Goal: Complete application form: Complete application form

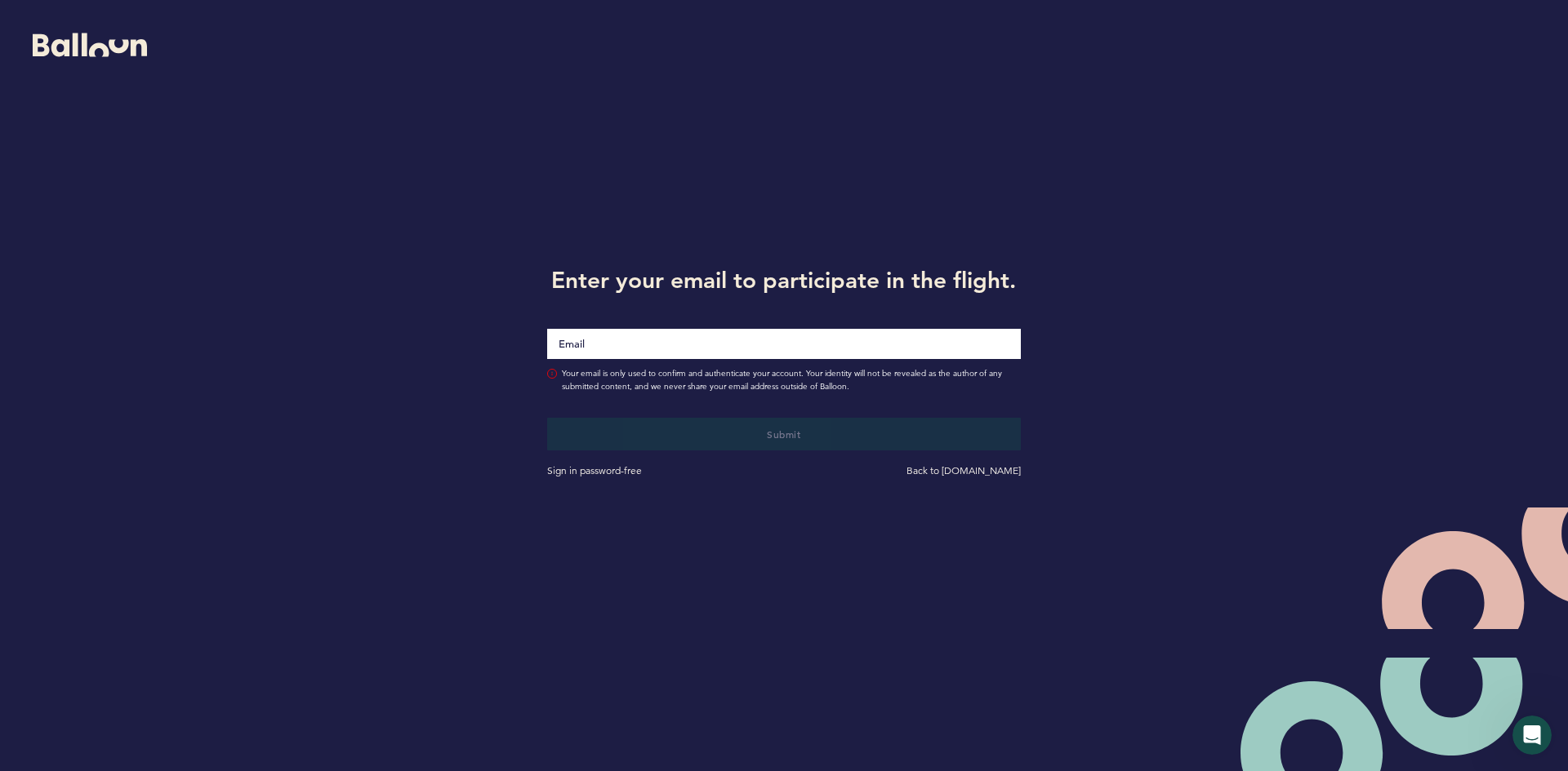
click at [663, 343] on input "Email" at bounding box center [784, 344] width 474 height 30
type input "[EMAIL_ADDRESS][DOMAIN_NAME]"
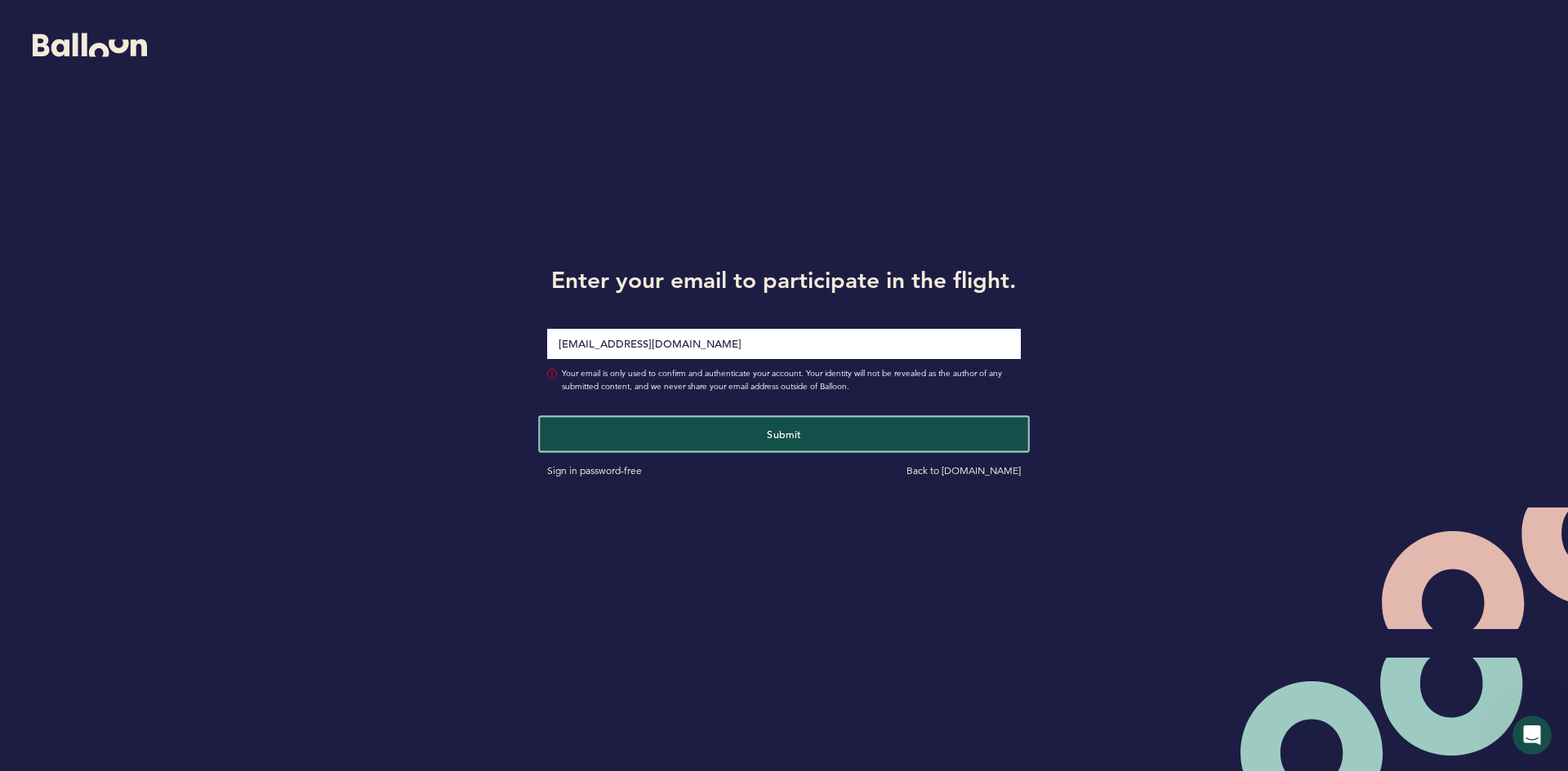
click at [766, 435] on span "Submit" at bounding box center [783, 434] width 34 height 13
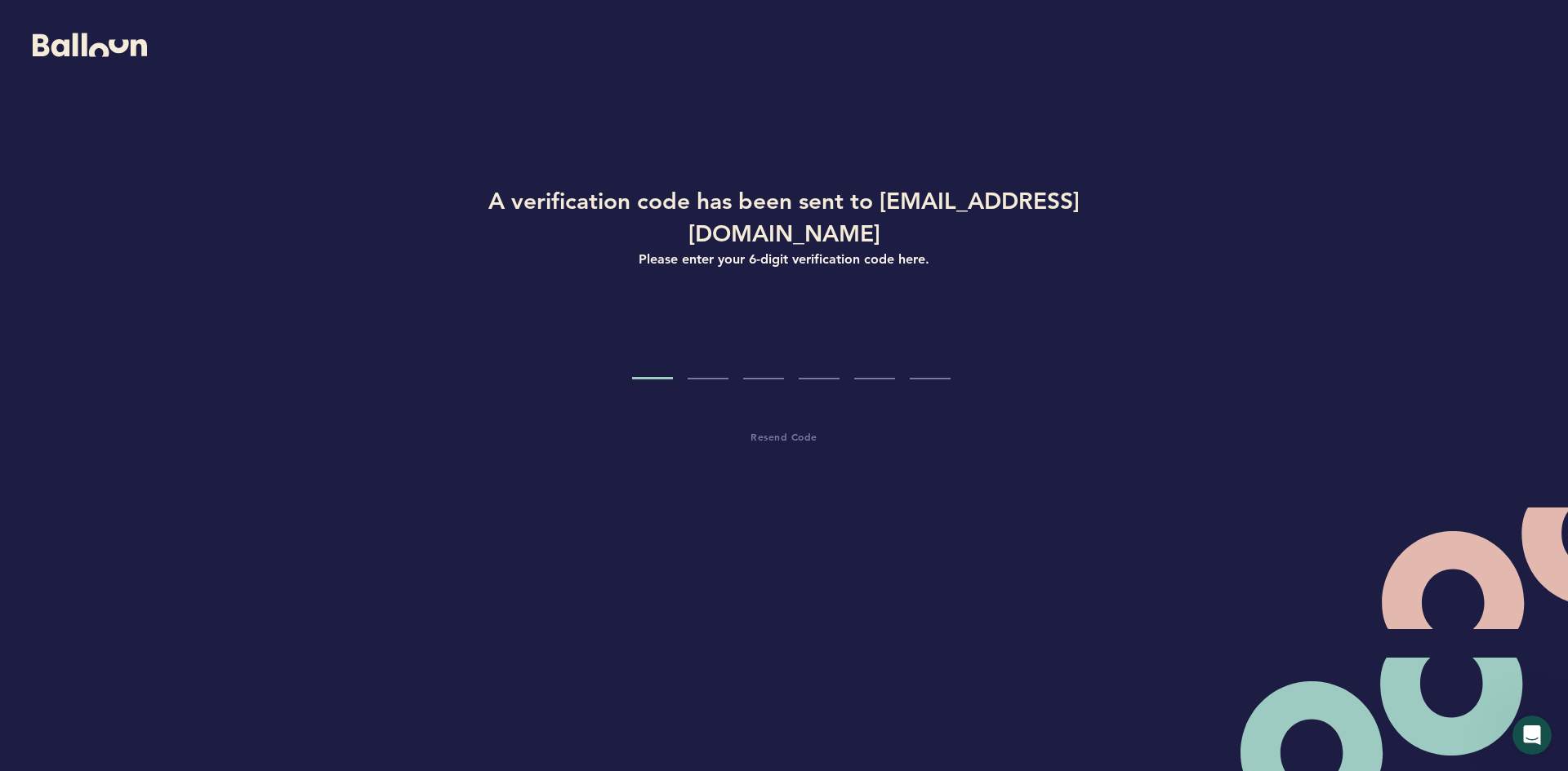
click at [633, 319] on div at bounding box center [784, 349] width 759 height 61
click at [644, 319] on input "Code digit 1" at bounding box center [652, 349] width 41 height 61
type input "8"
type input "3"
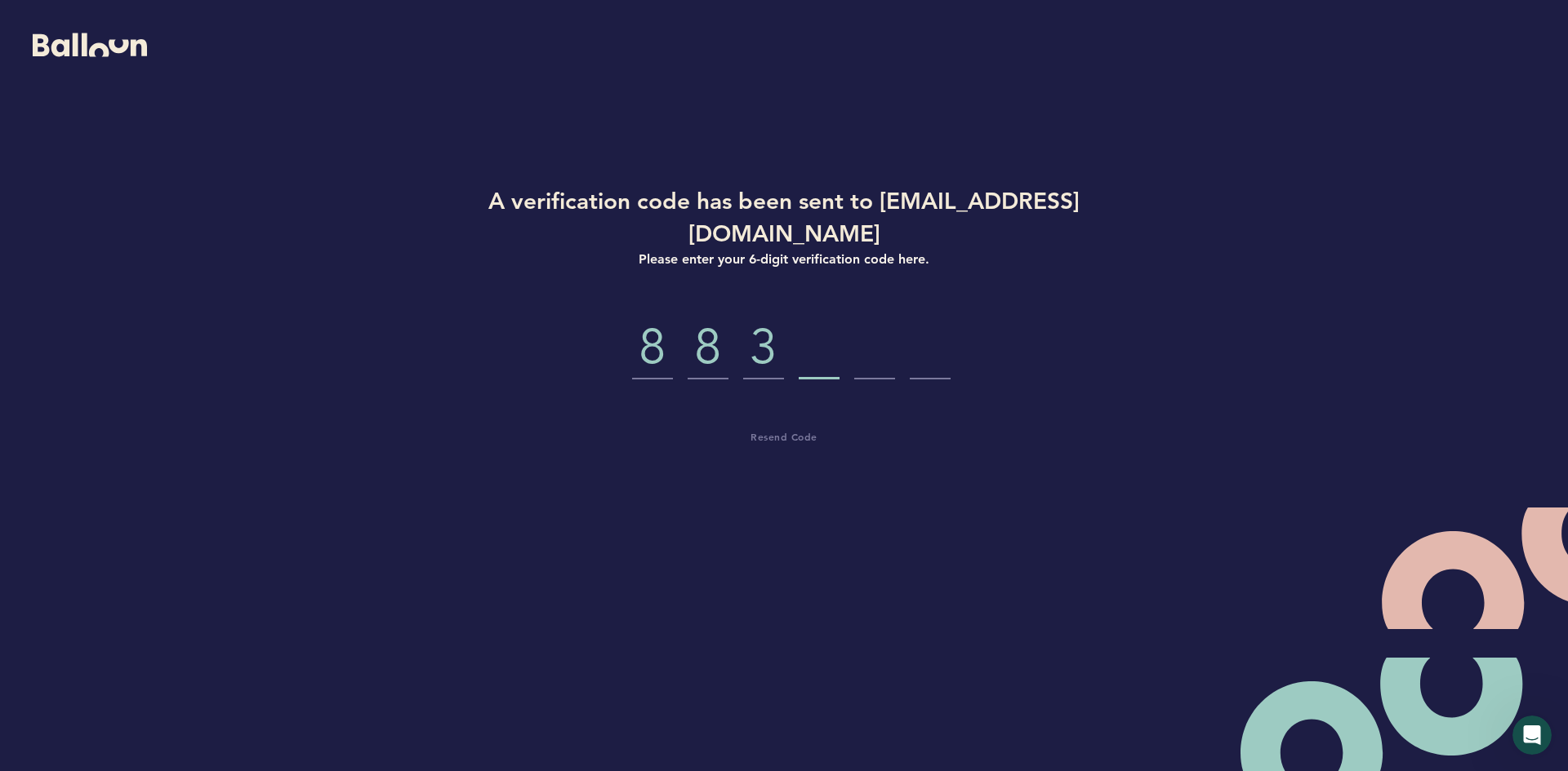
type input "8"
type input "6"
type input "2"
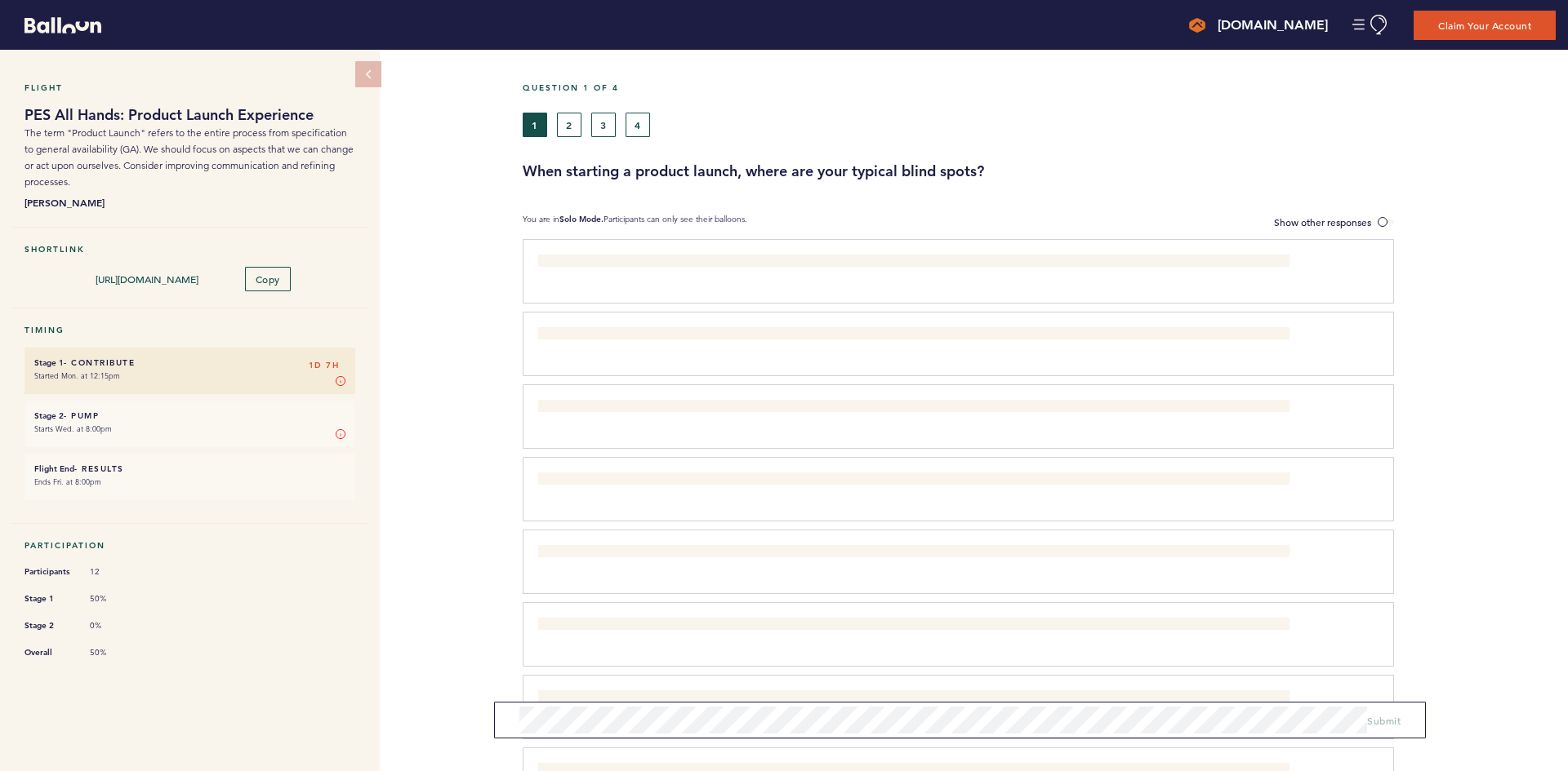
click at [591, 181] on div "Question 1 of 4 1 2 3 4 When starting a product launch, where are your typical …" at bounding box center [1045, 556] width 1045 height 1014
click at [593, 168] on h3 "When starting a product launch, where are your typical blind spots?" at bounding box center [1038, 170] width 1033 height 19
click at [1013, 173] on h3 "When starting a product launch, where are your typical blind spots?" at bounding box center [1038, 170] width 1033 height 19
click at [1381, 721] on span "Submit" at bounding box center [1384, 720] width 33 height 13
click at [569, 125] on button "2" at bounding box center [568, 124] width 25 height 25
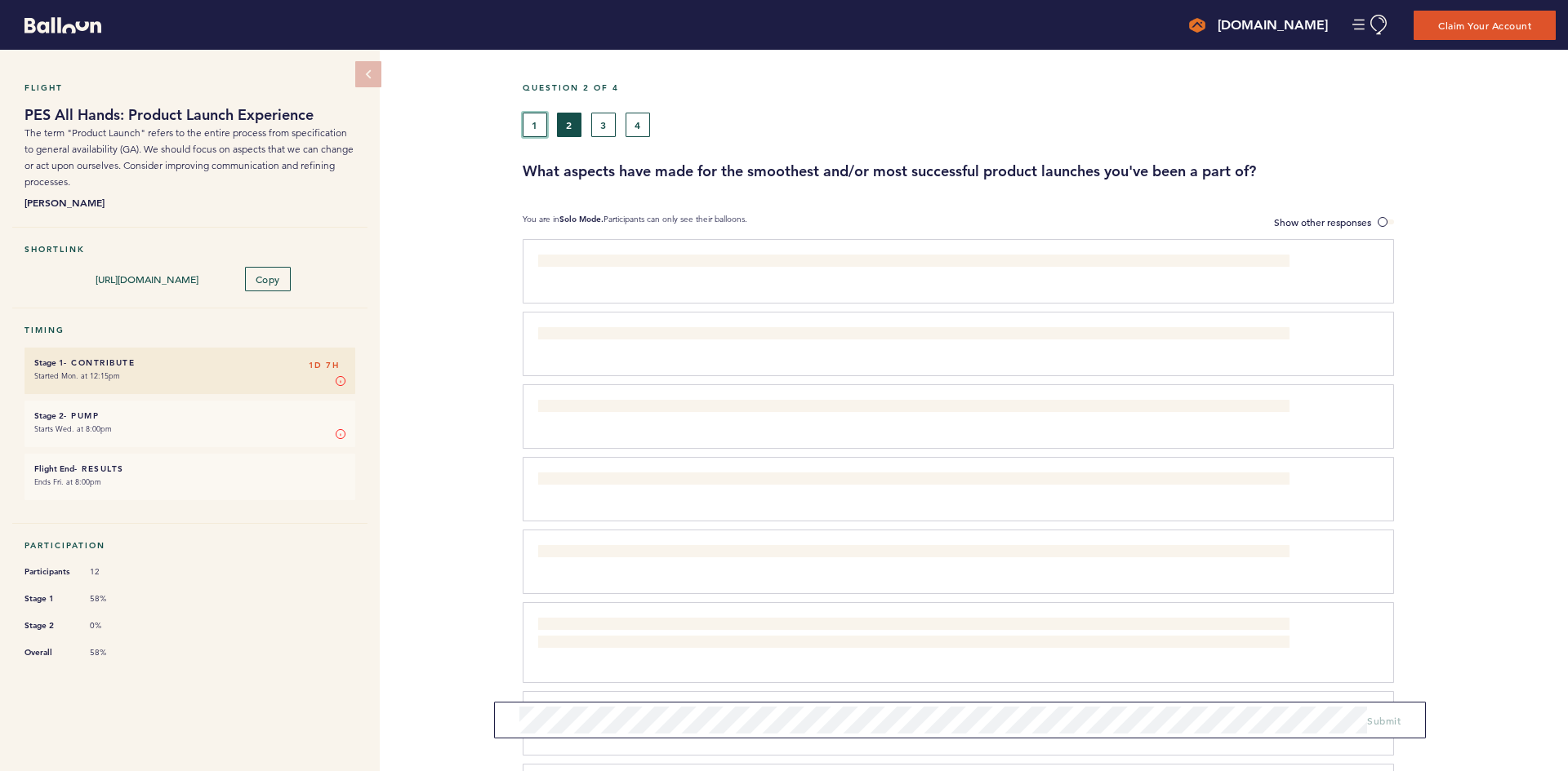
click at [536, 133] on button "1" at bounding box center [534, 124] width 25 height 25
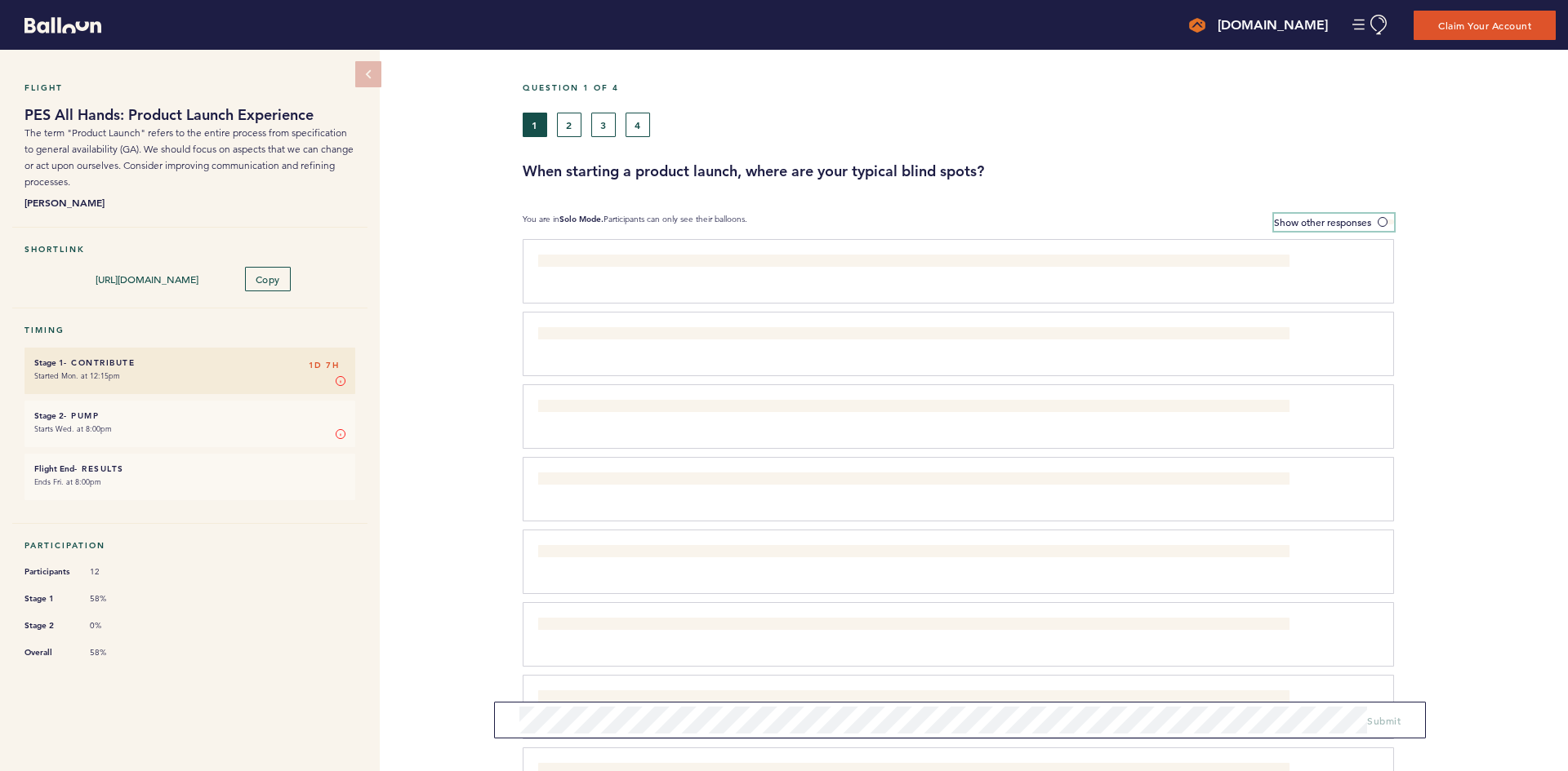
click at [1387, 220] on span at bounding box center [1386, 221] width 17 height 5
click at [0, 0] on input "Show other responses" at bounding box center [0, 0] width 0 height 0
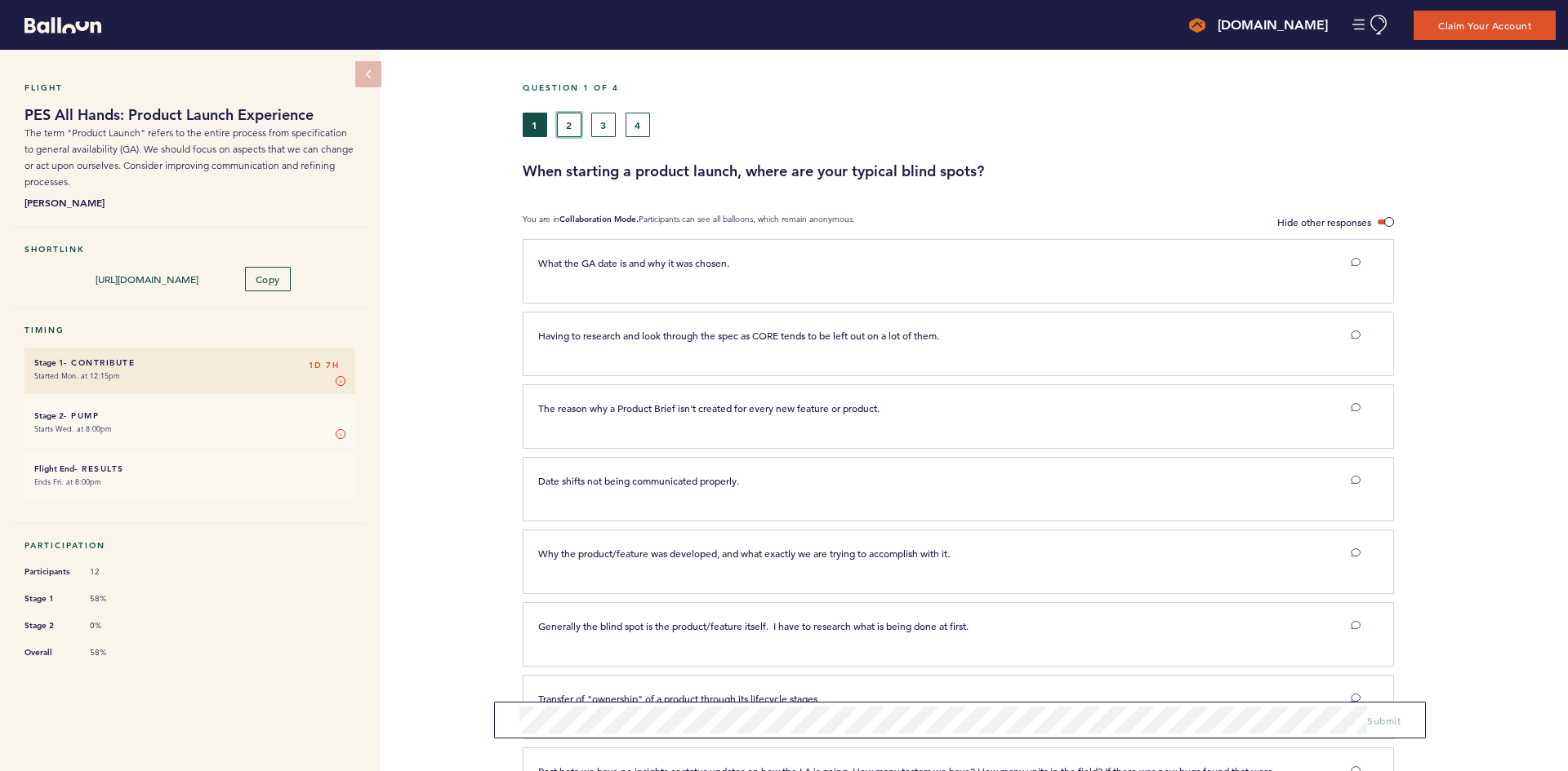
click at [575, 123] on button "2" at bounding box center [568, 124] width 25 height 25
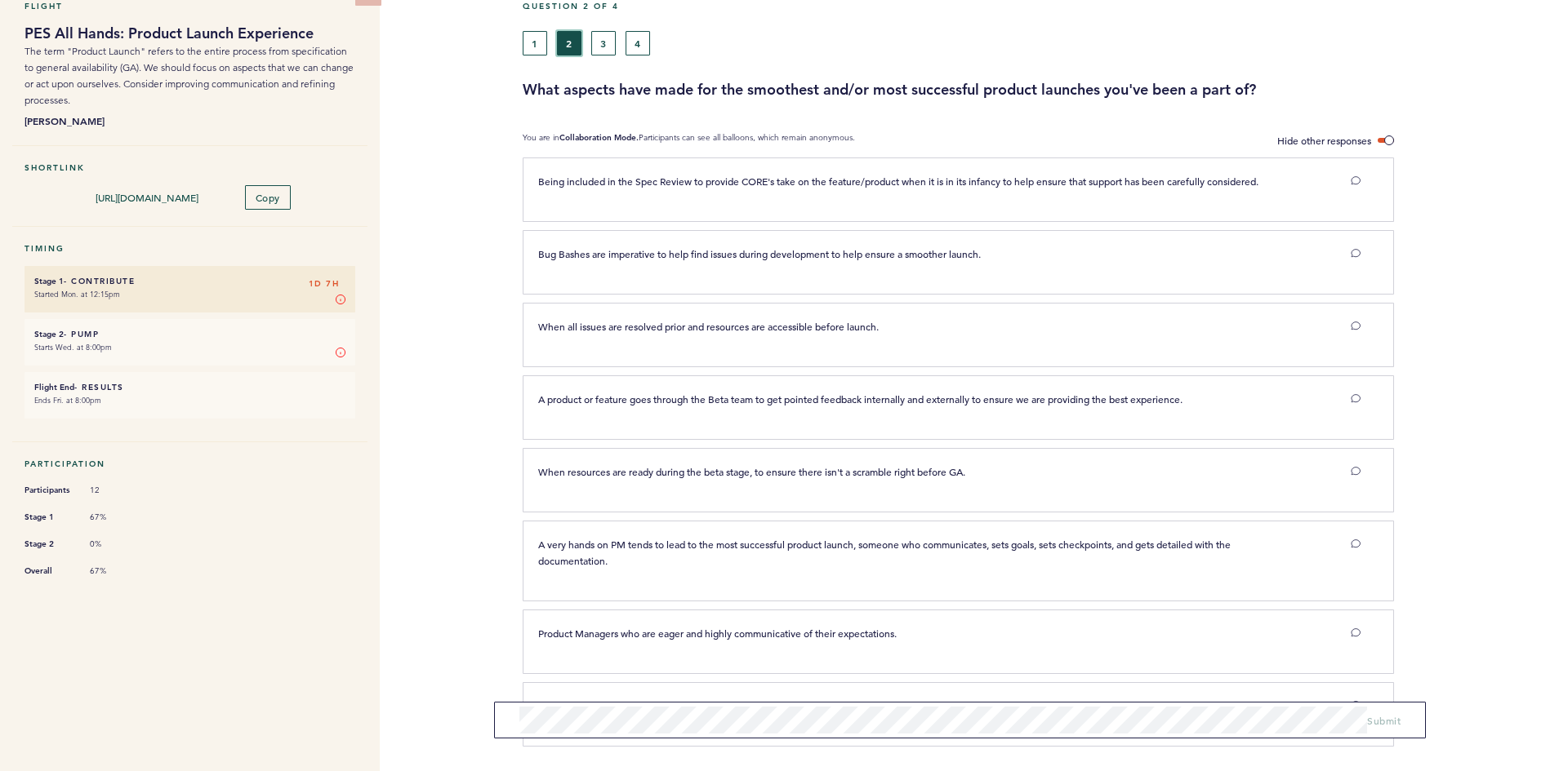
scroll to position [146, 0]
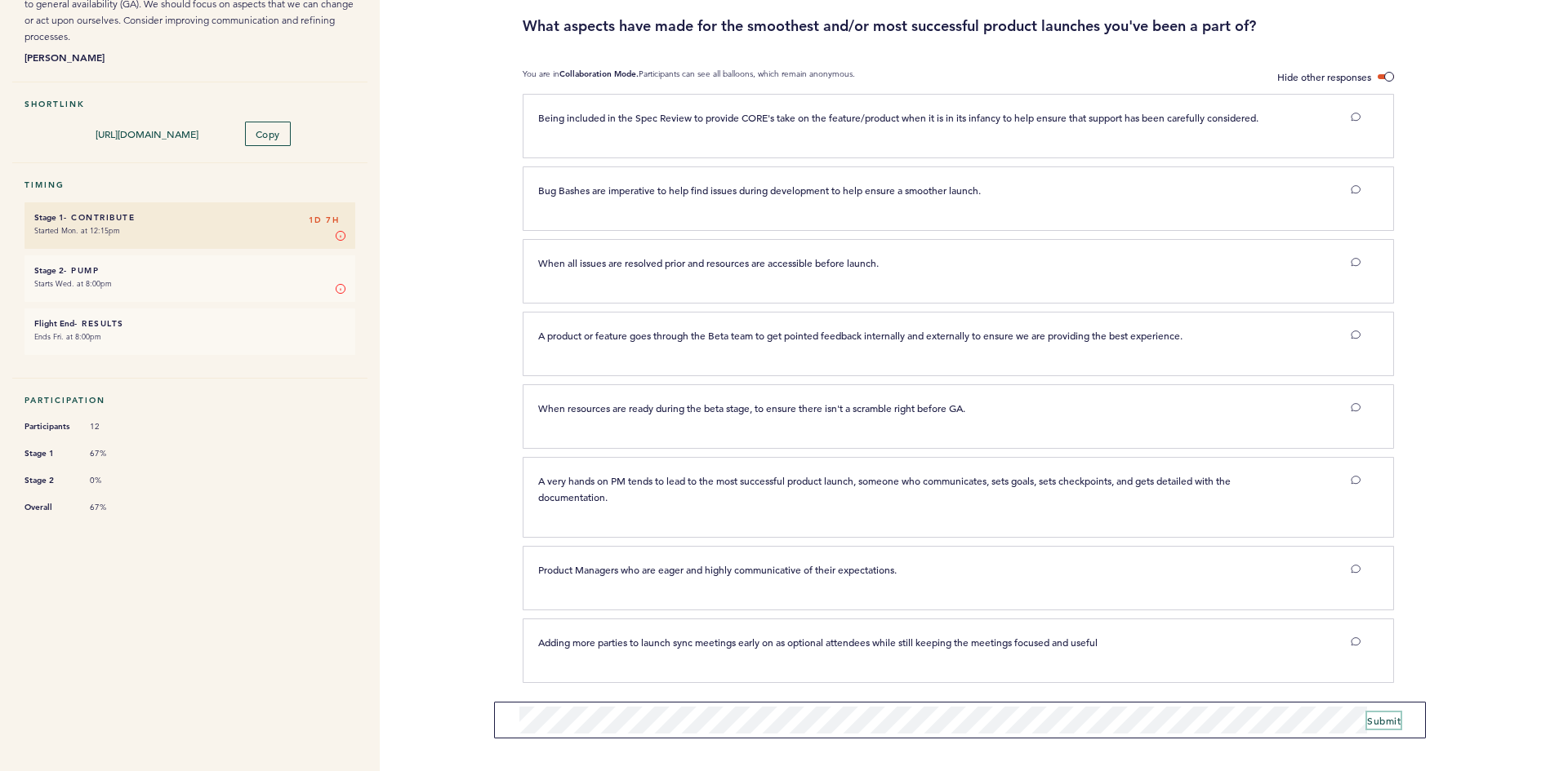
click at [1392, 721] on span "Submit" at bounding box center [1384, 720] width 33 height 13
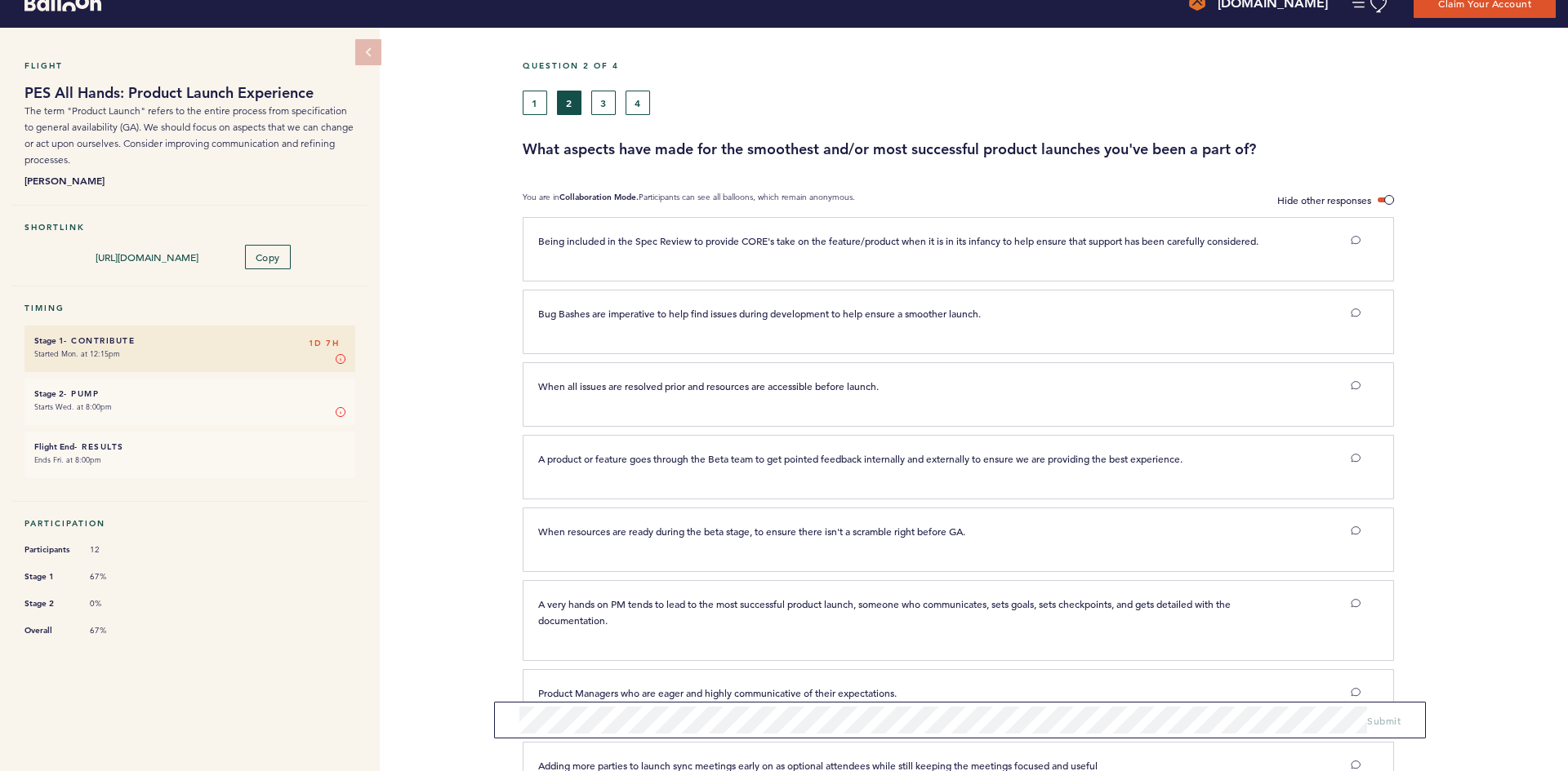
scroll to position [0, 0]
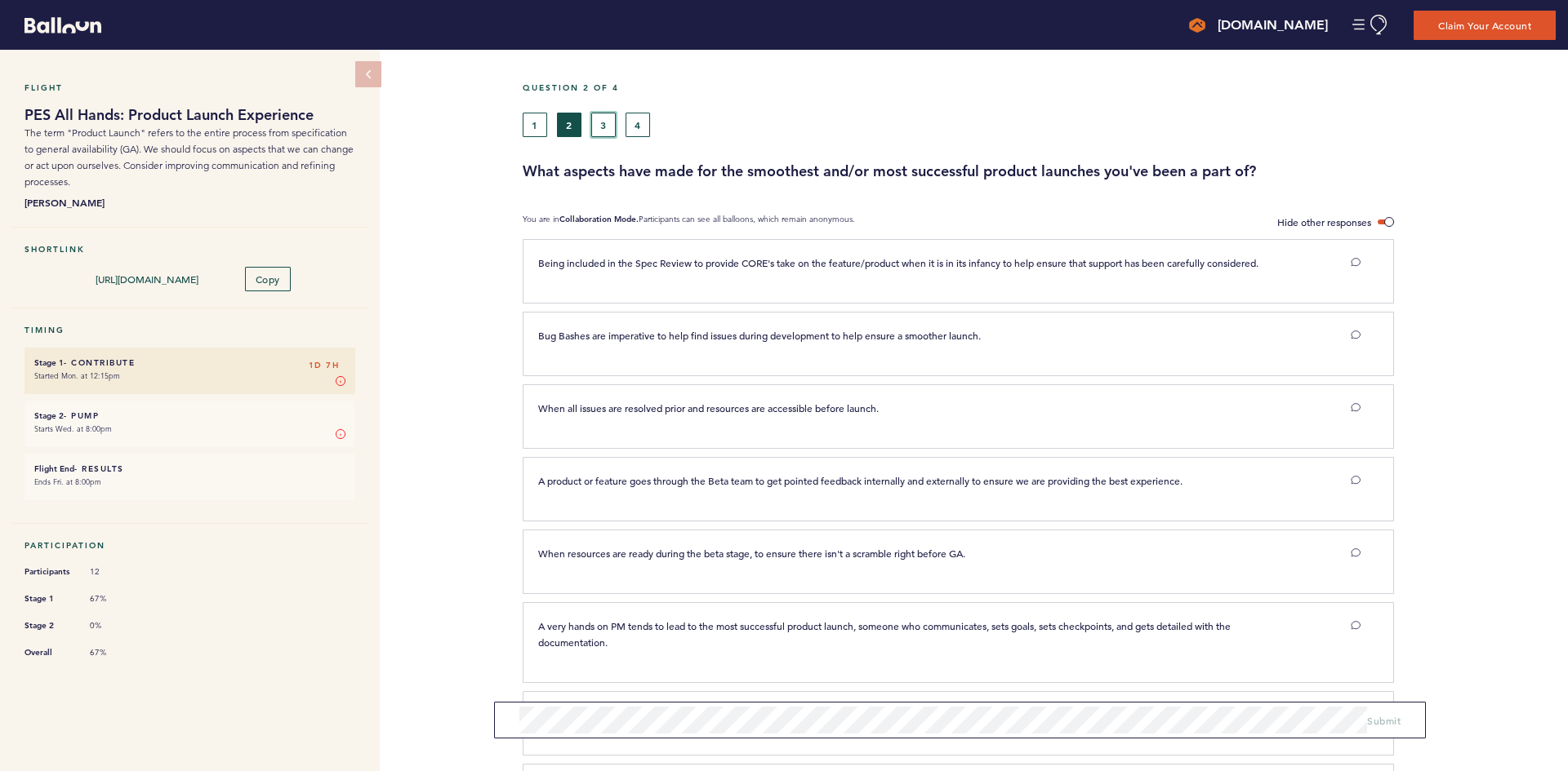
click at [606, 120] on button "3" at bounding box center [603, 124] width 25 height 25
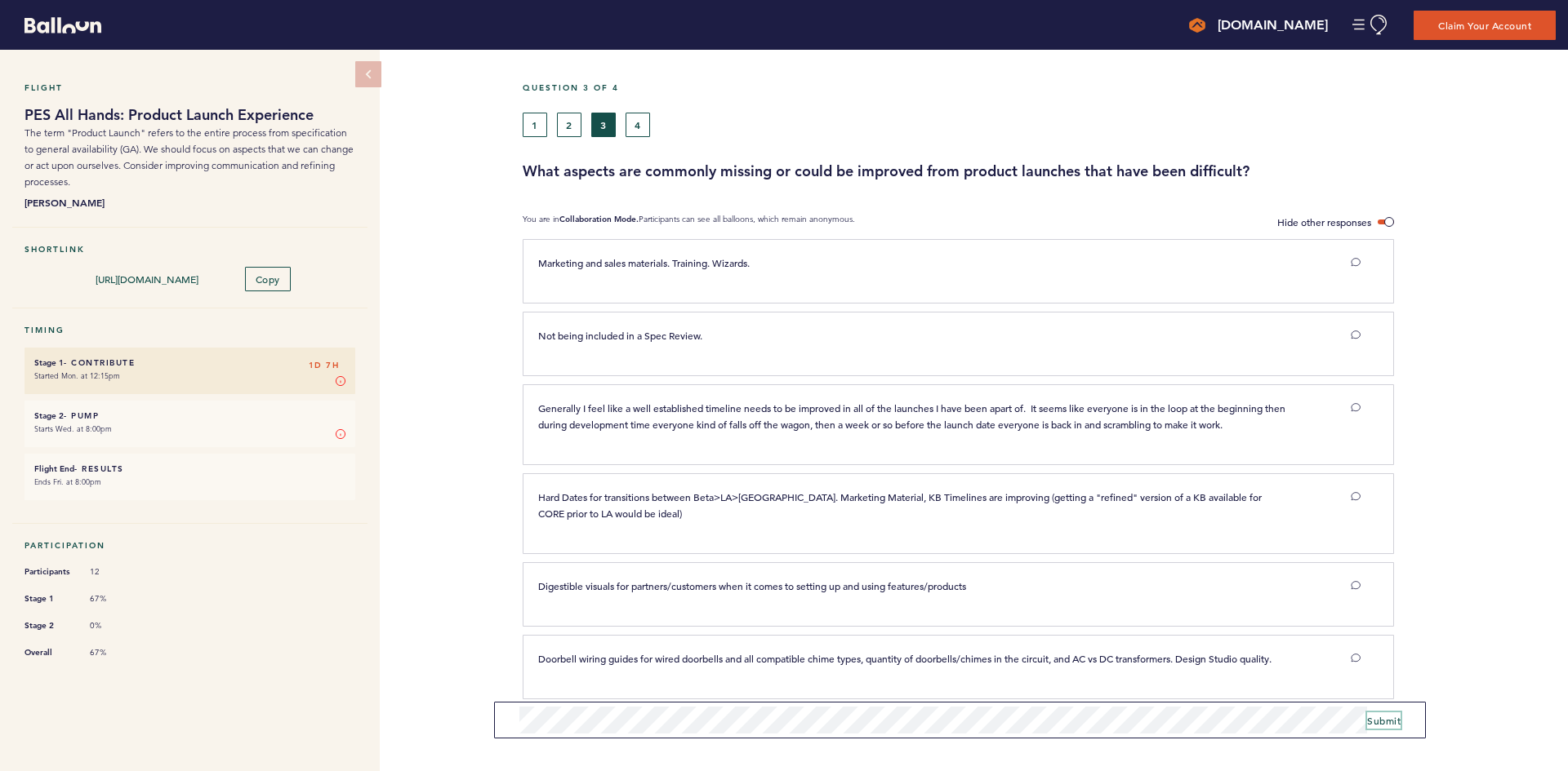
click at [1388, 727] on button "Submit" at bounding box center [1384, 721] width 33 height 17
click at [641, 131] on button "4" at bounding box center [638, 124] width 25 height 25
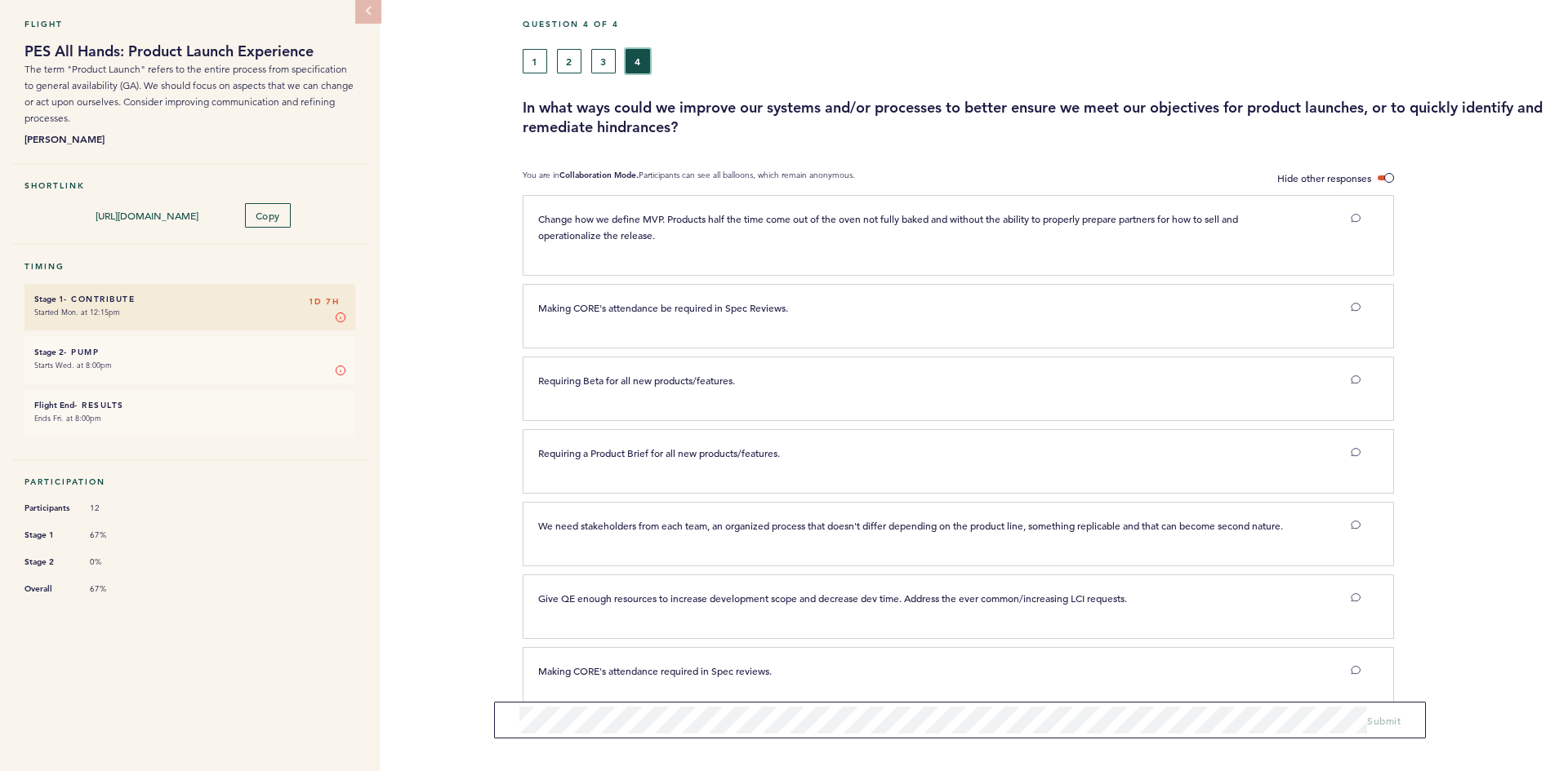
scroll to position [82, 0]
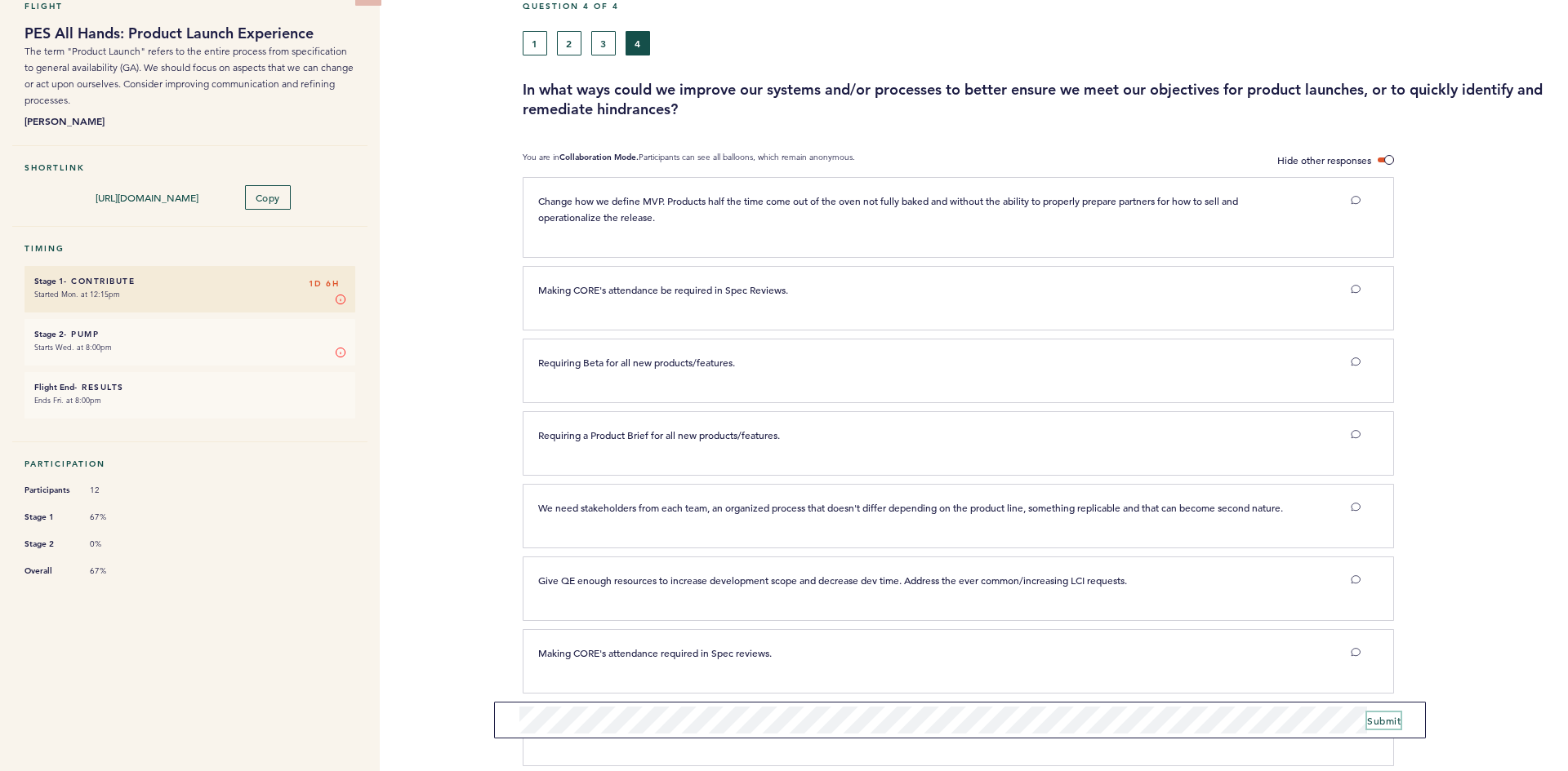
click at [1392, 719] on span "Submit" at bounding box center [1384, 720] width 33 height 13
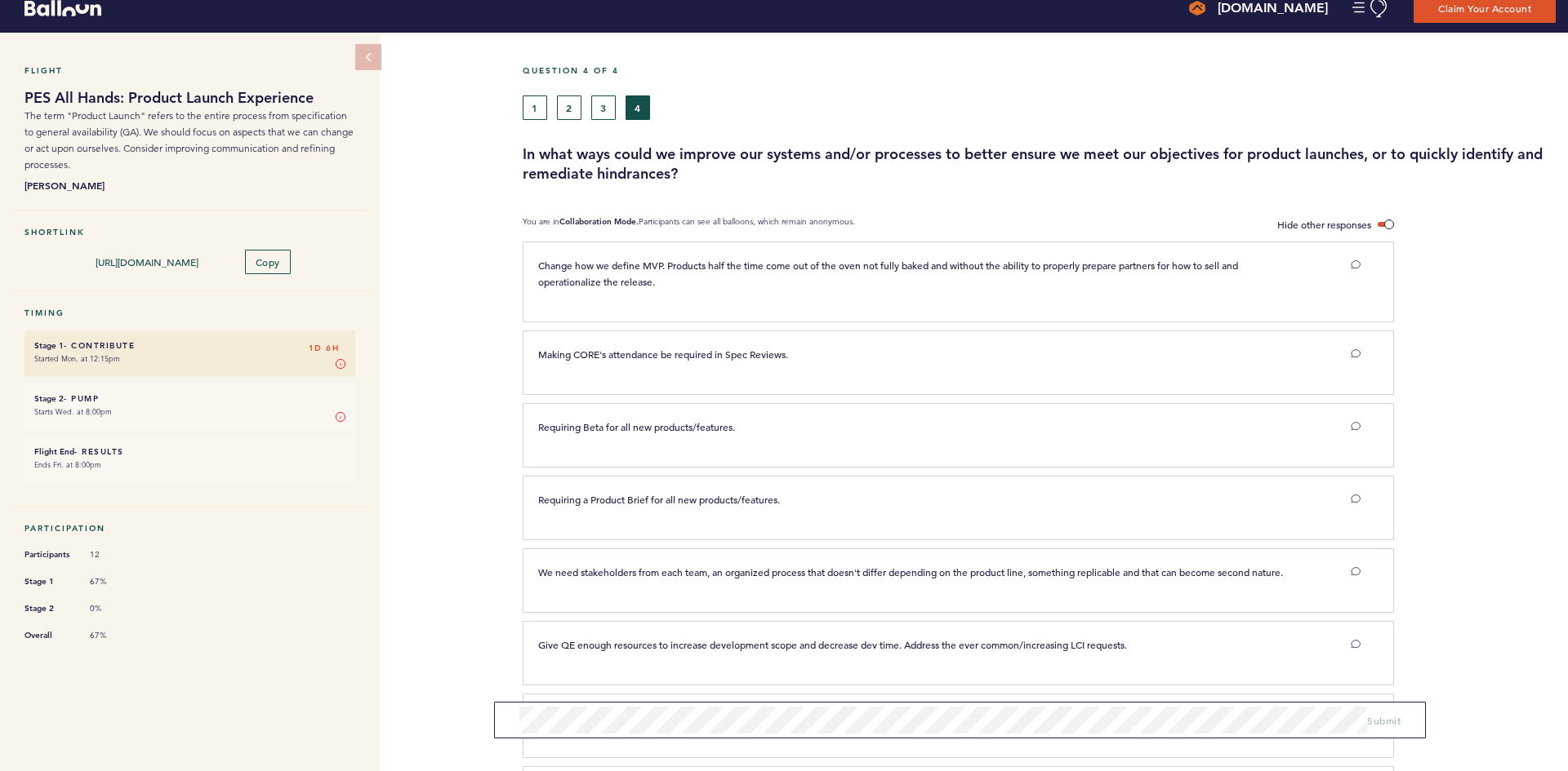
scroll to position [0, 0]
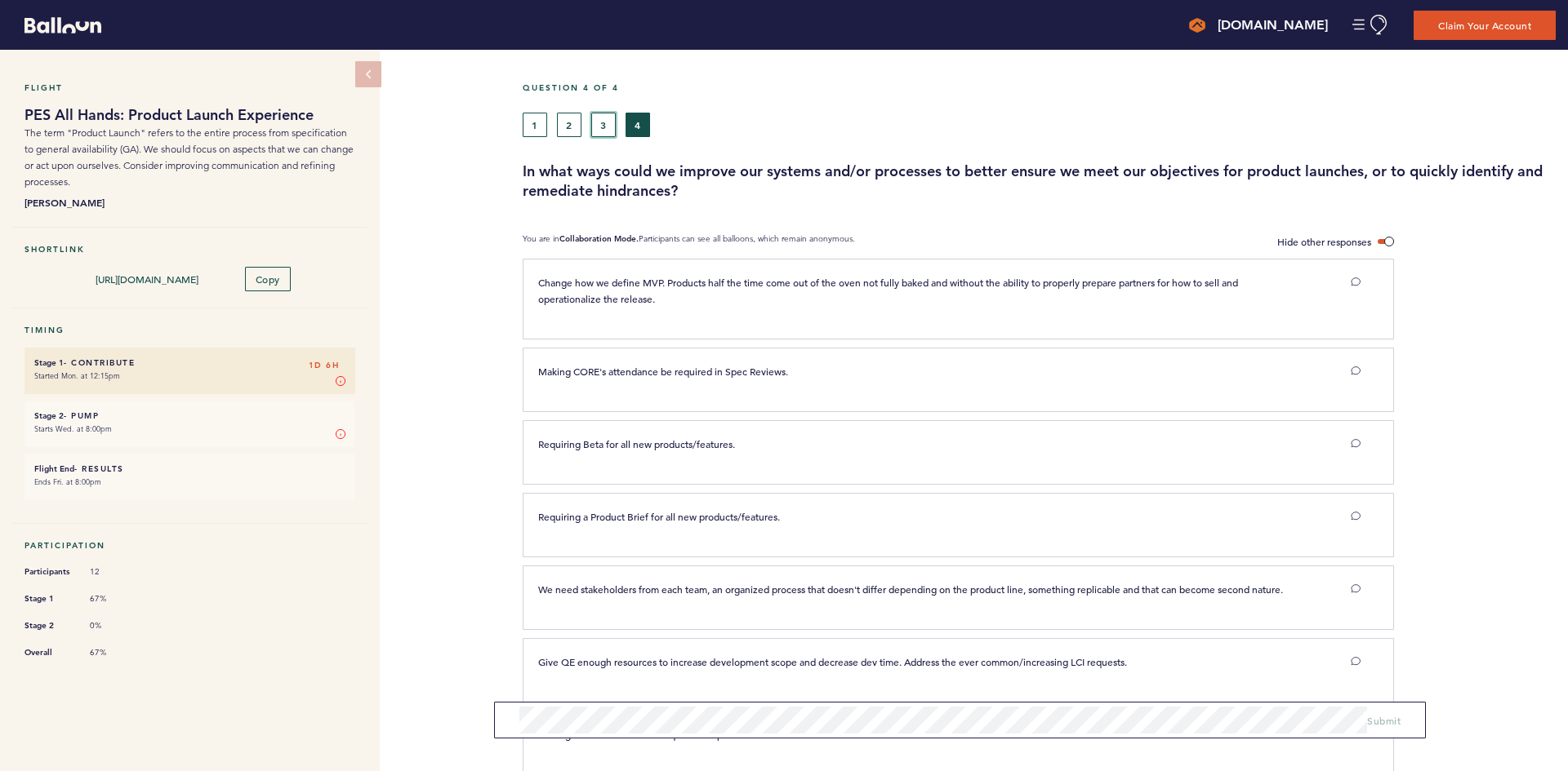
click at [606, 134] on button "3" at bounding box center [603, 124] width 25 height 25
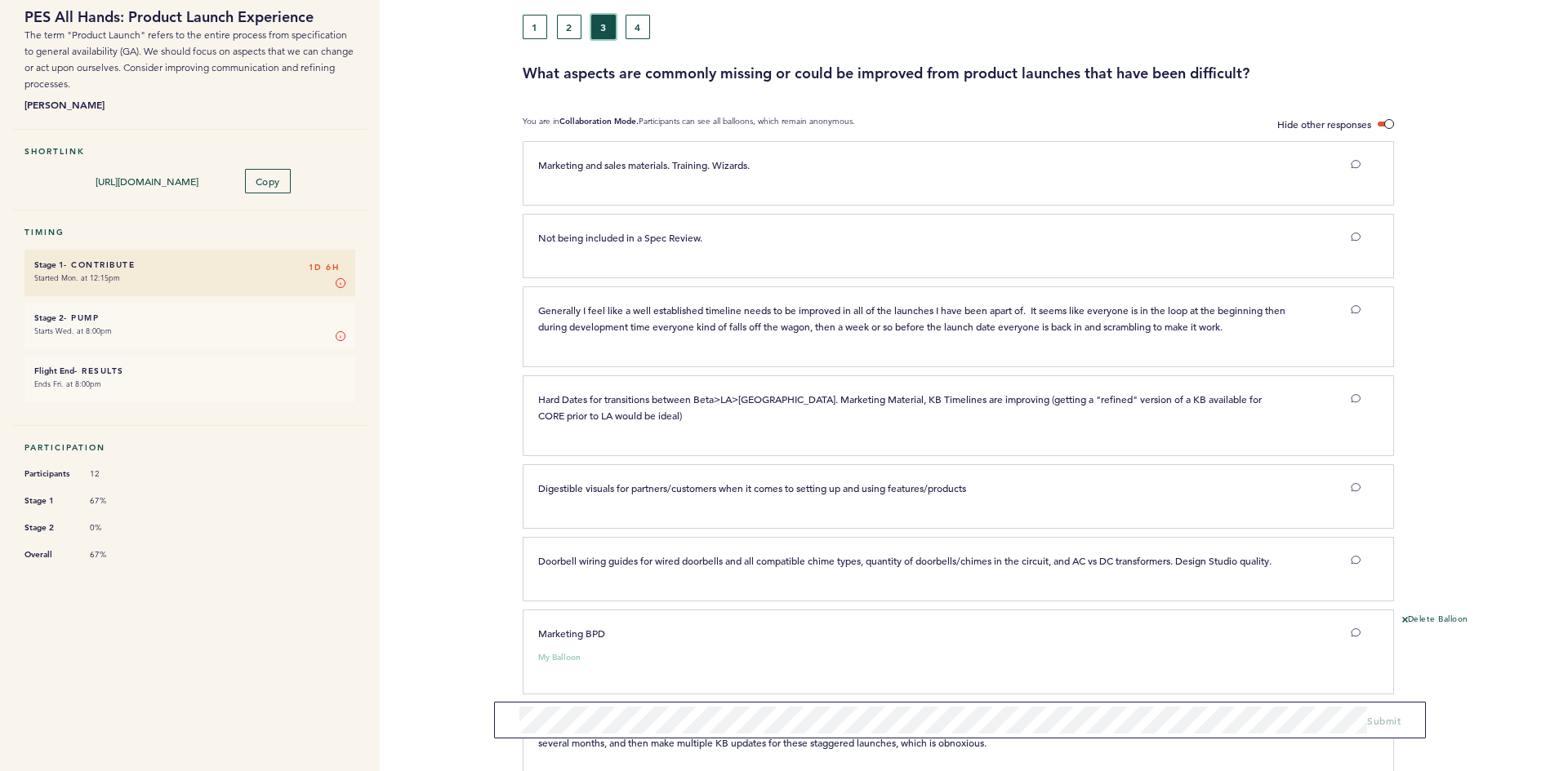
scroll to position [198, 0]
